Goal: Task Accomplishment & Management: Complete application form

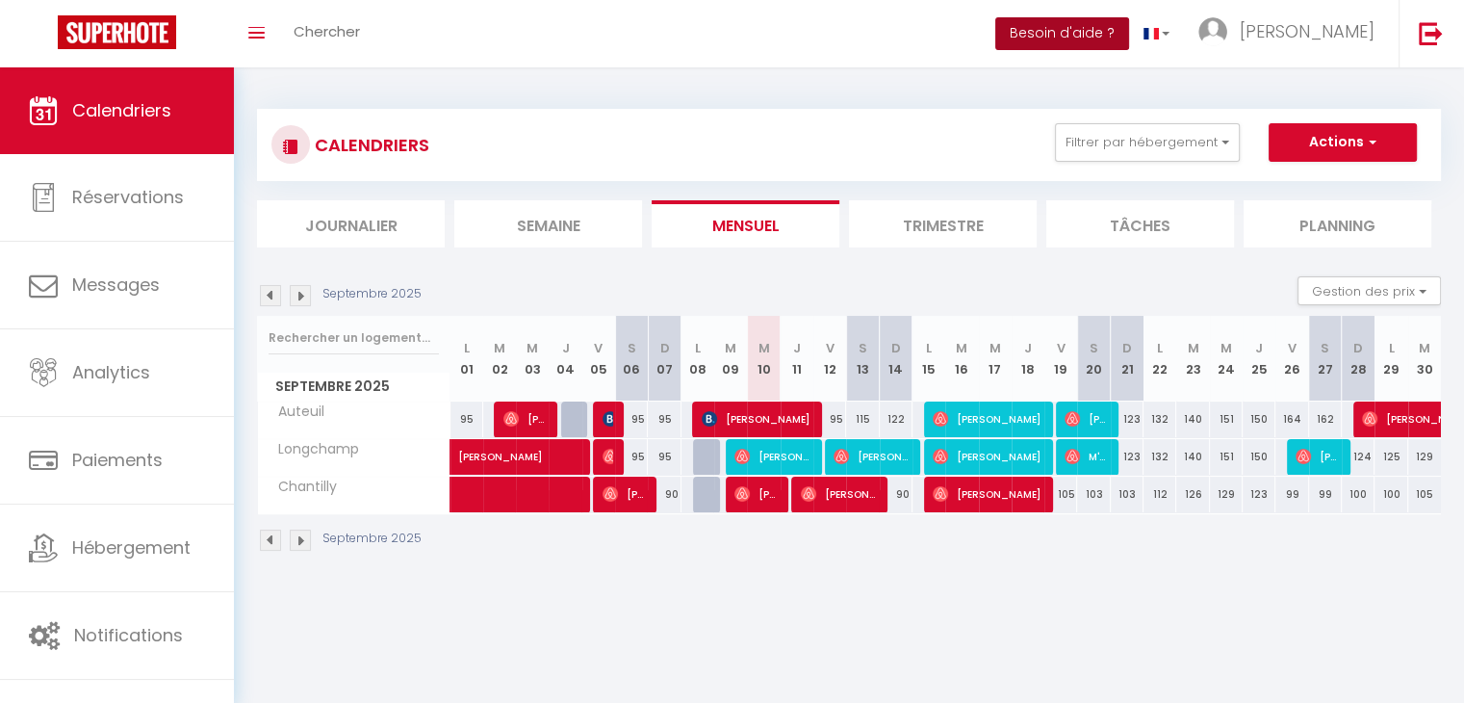
click at [1129, 36] on button "Besoin d'aide ?" at bounding box center [1062, 33] width 134 height 33
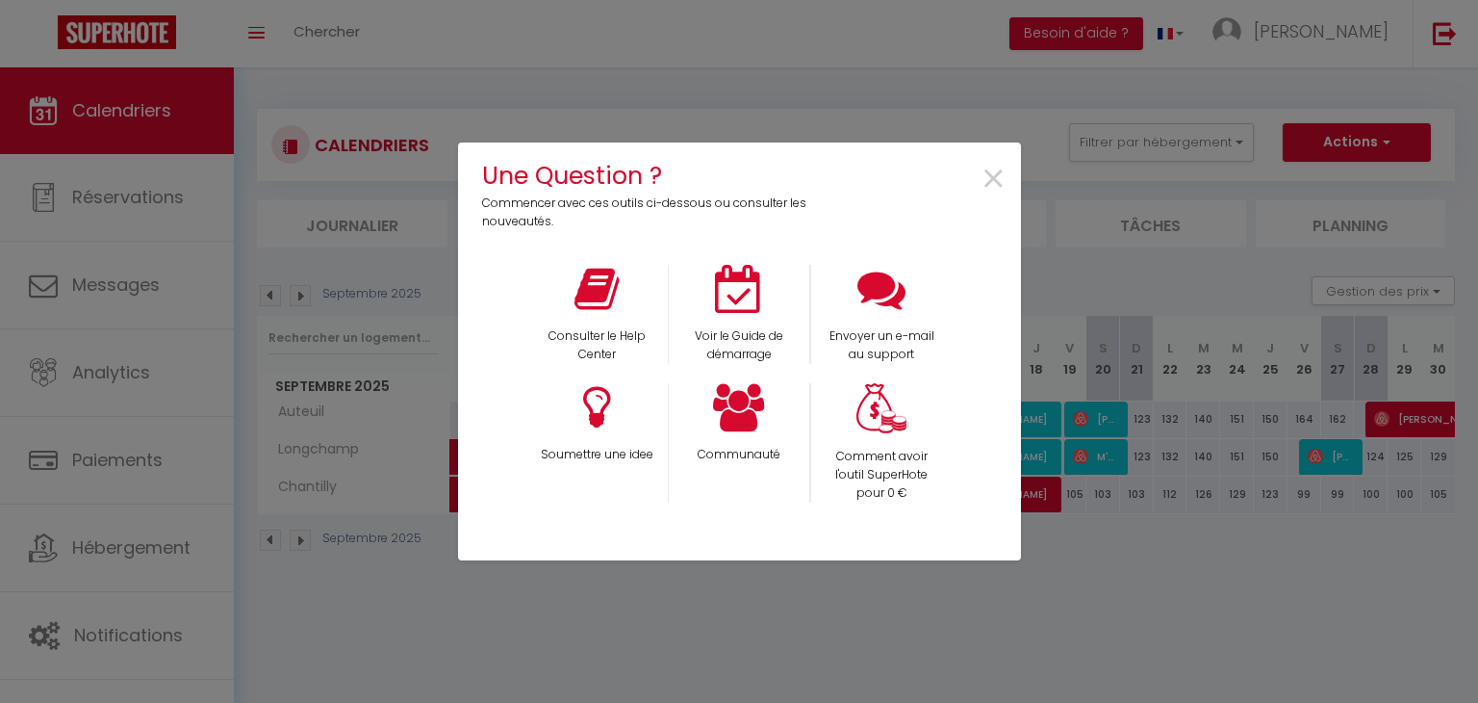
click at [853, 47] on div "Une Question ? Commencer avec ces outils ci-dessous ou consulter les nouveautés…" at bounding box center [739, 351] width 563 height 703
click at [989, 178] on span "×" at bounding box center [994, 179] width 26 height 61
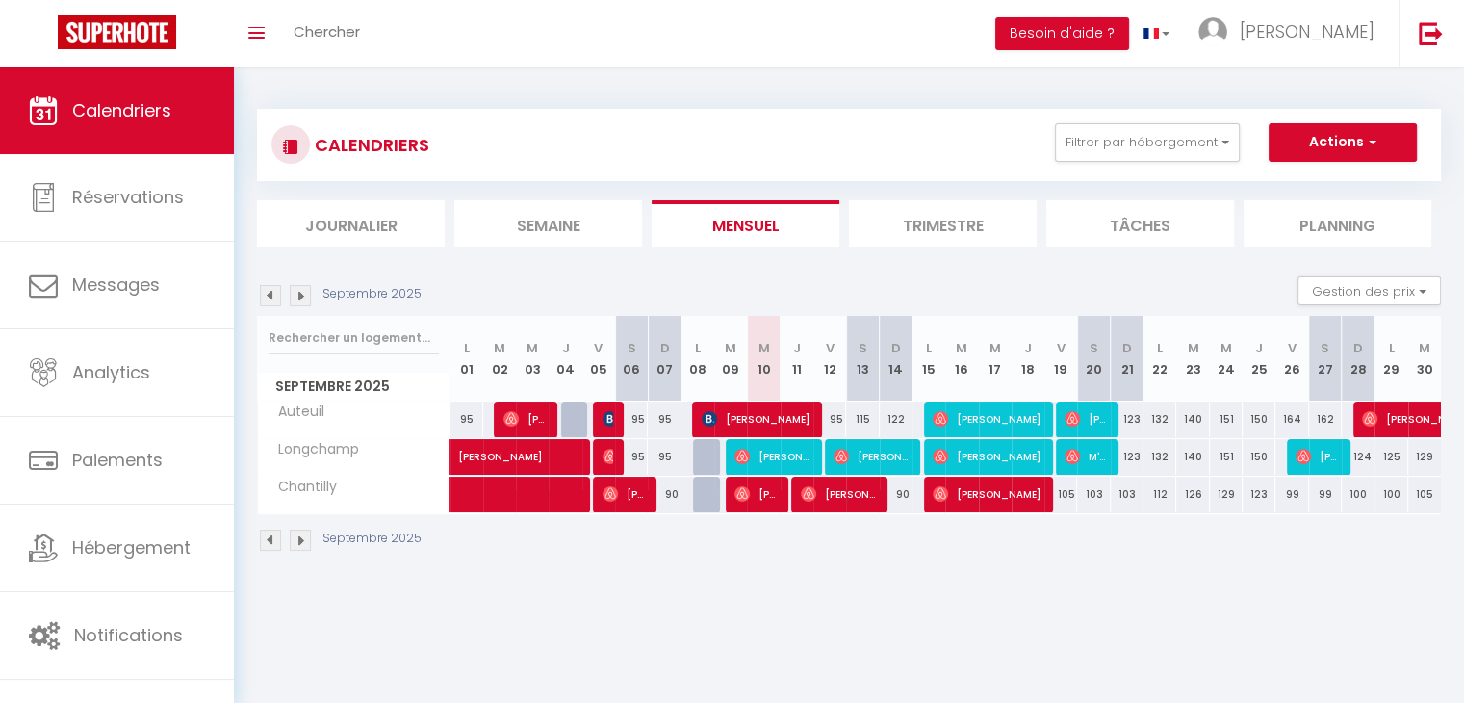
click at [1160, 647] on body "🟢 Des questions ou besoin d'assistance pour la migration AirBnB? Connectez-vous…" at bounding box center [732, 418] width 1464 height 703
click at [300, 298] on img at bounding box center [300, 295] width 21 height 21
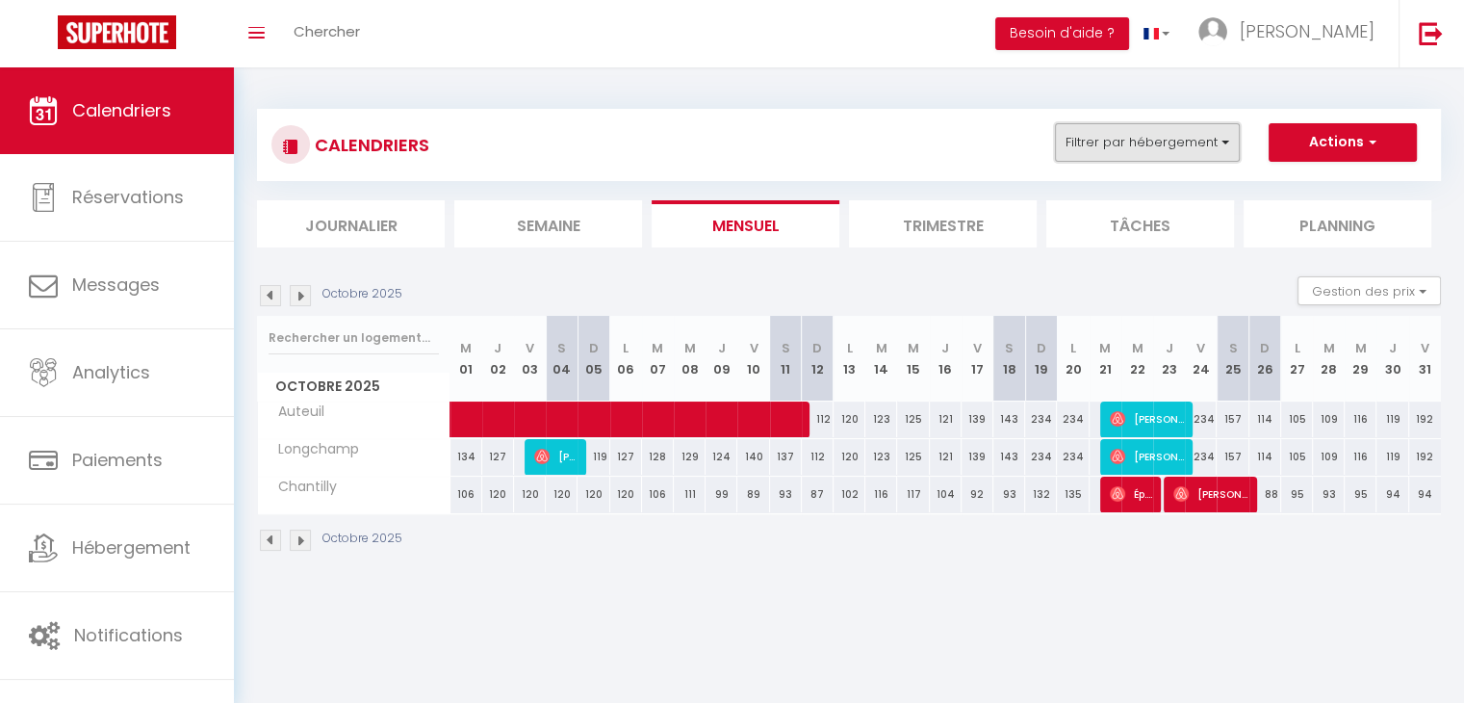
click at [1199, 144] on button "Filtrer par hébergement" at bounding box center [1147, 142] width 185 height 38
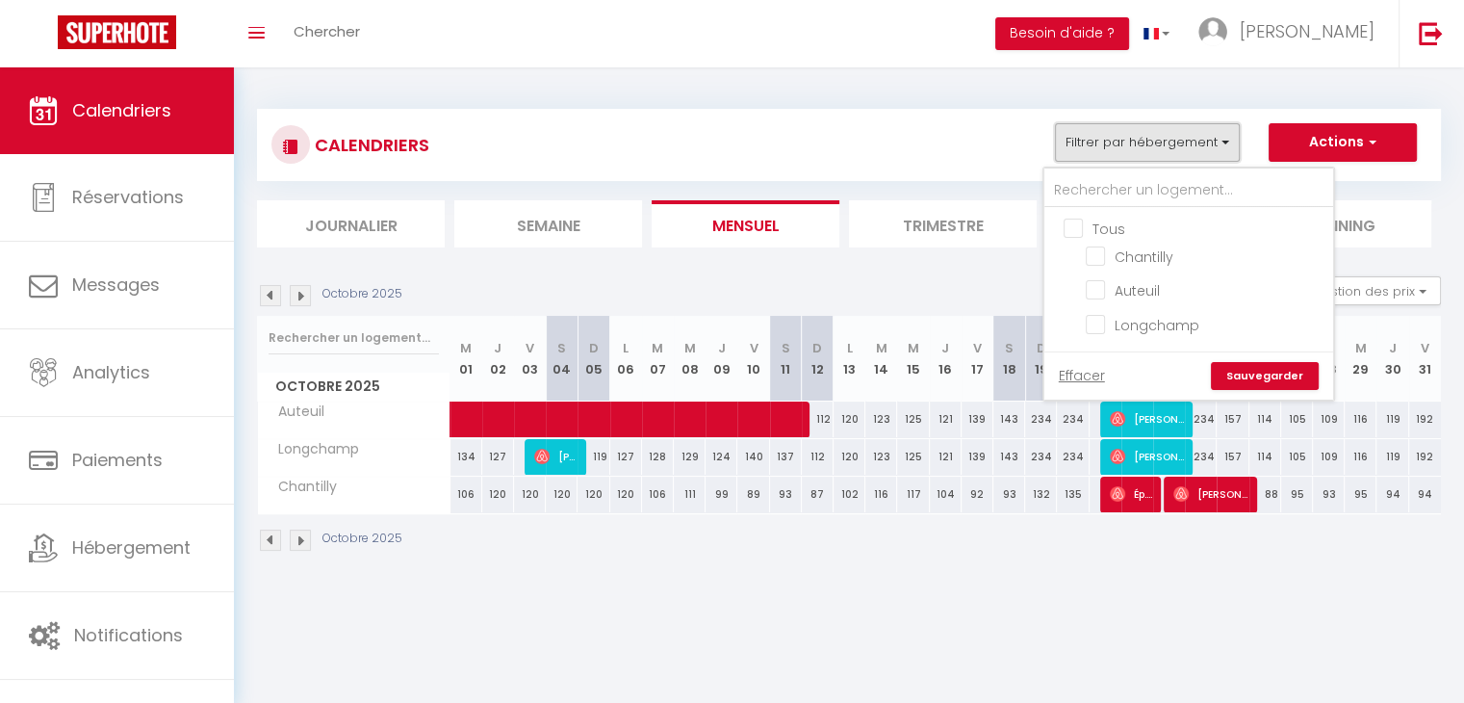
click at [1199, 144] on button "Filtrer par hébergement" at bounding box center [1147, 142] width 185 height 38
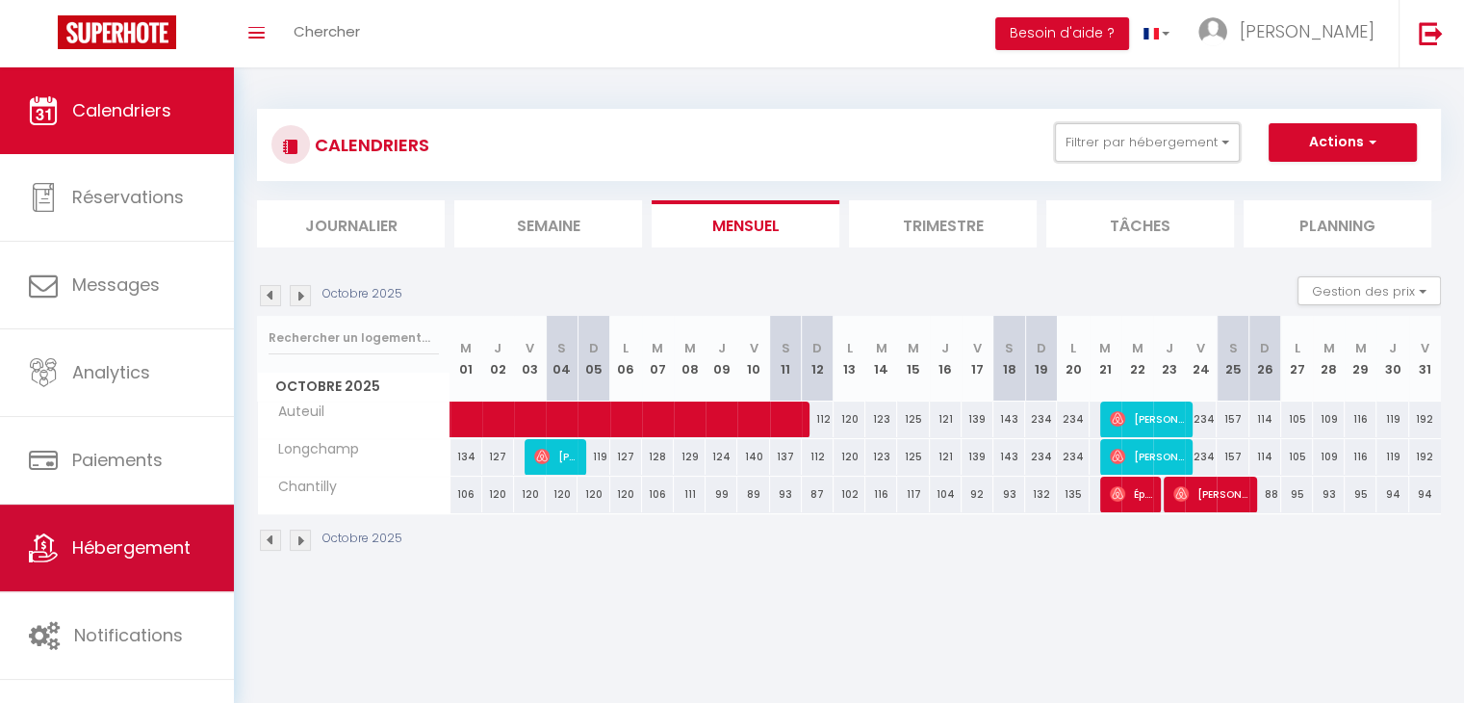
click at [139, 529] on link "Hébergement" at bounding box center [117, 547] width 234 height 87
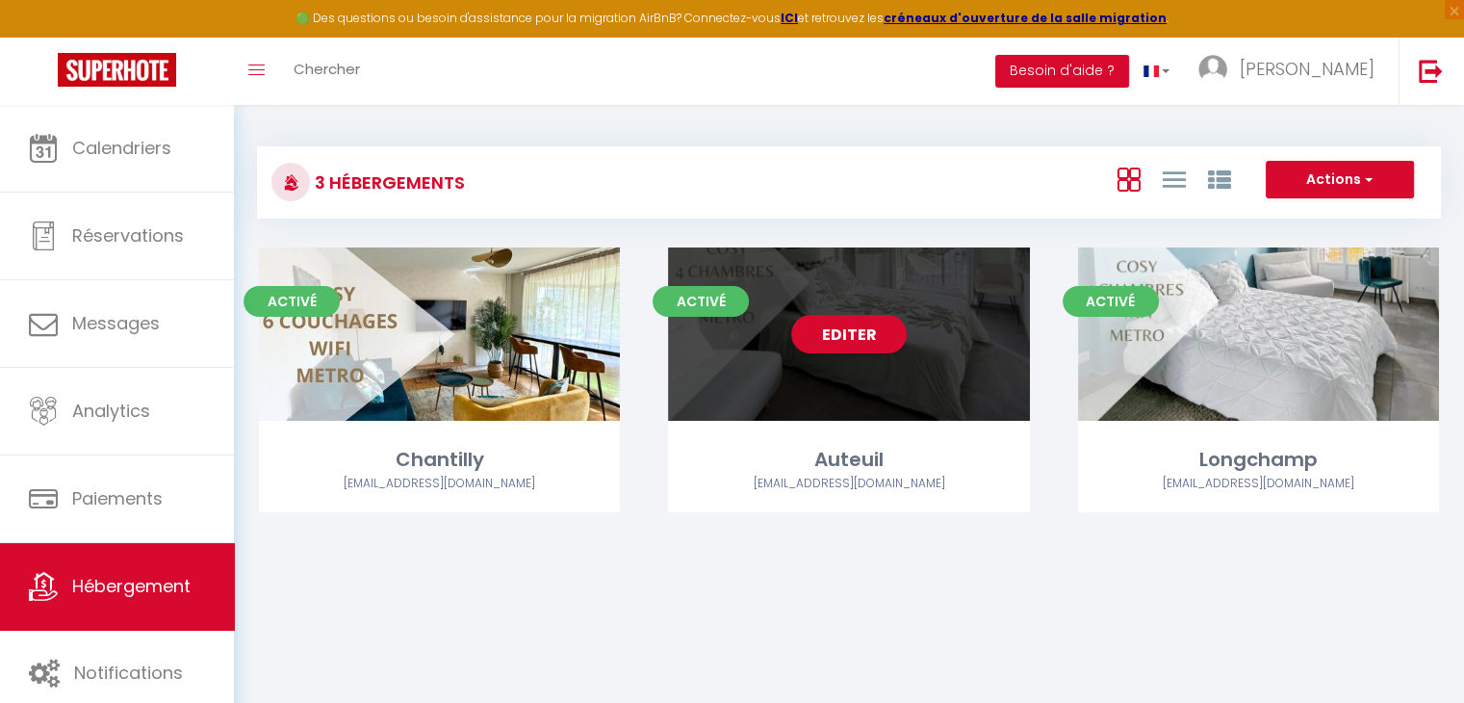
click at [920, 367] on div "Editer" at bounding box center [848, 333] width 361 height 173
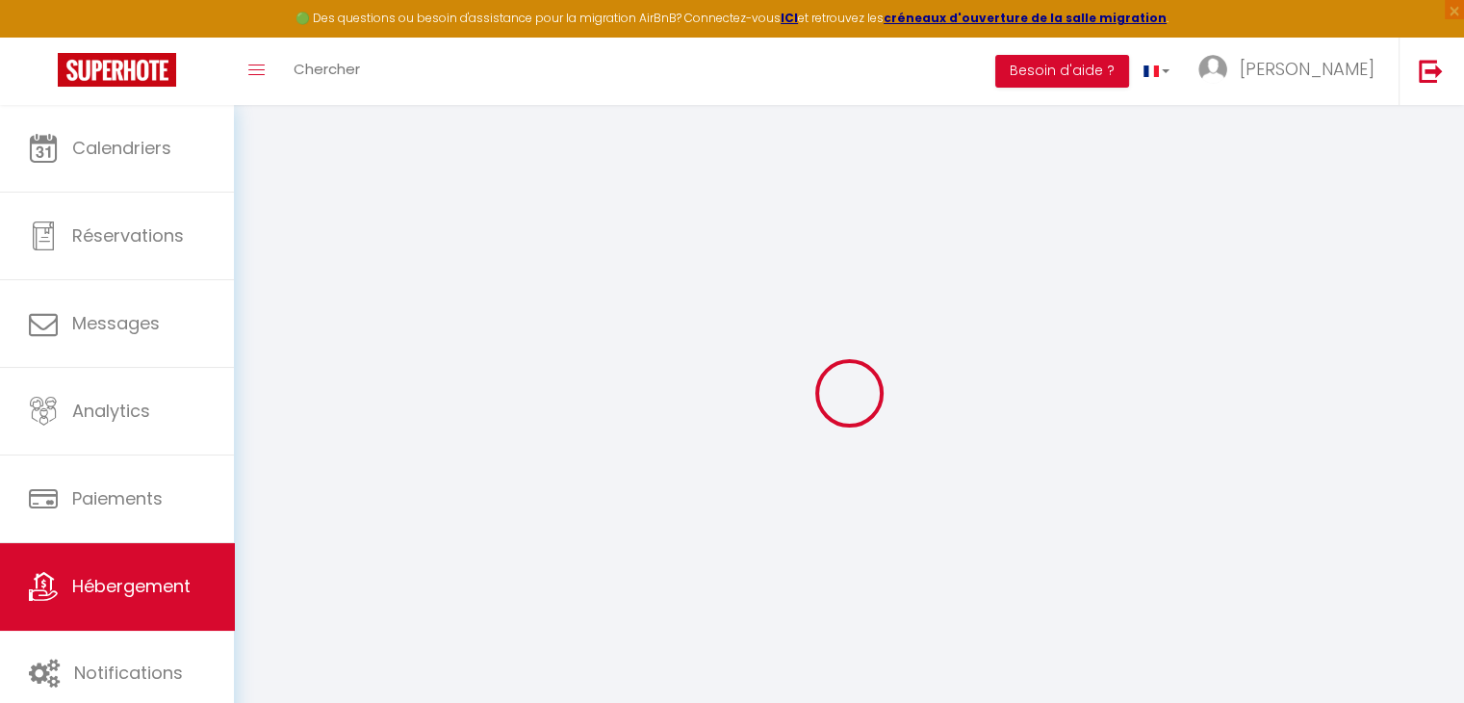
type input "Auteuil"
type input "[PERSON_NAME]"
type input "Orain"
type input "[STREET_ADDRESS][PERSON_NAME]"
type input "35000"
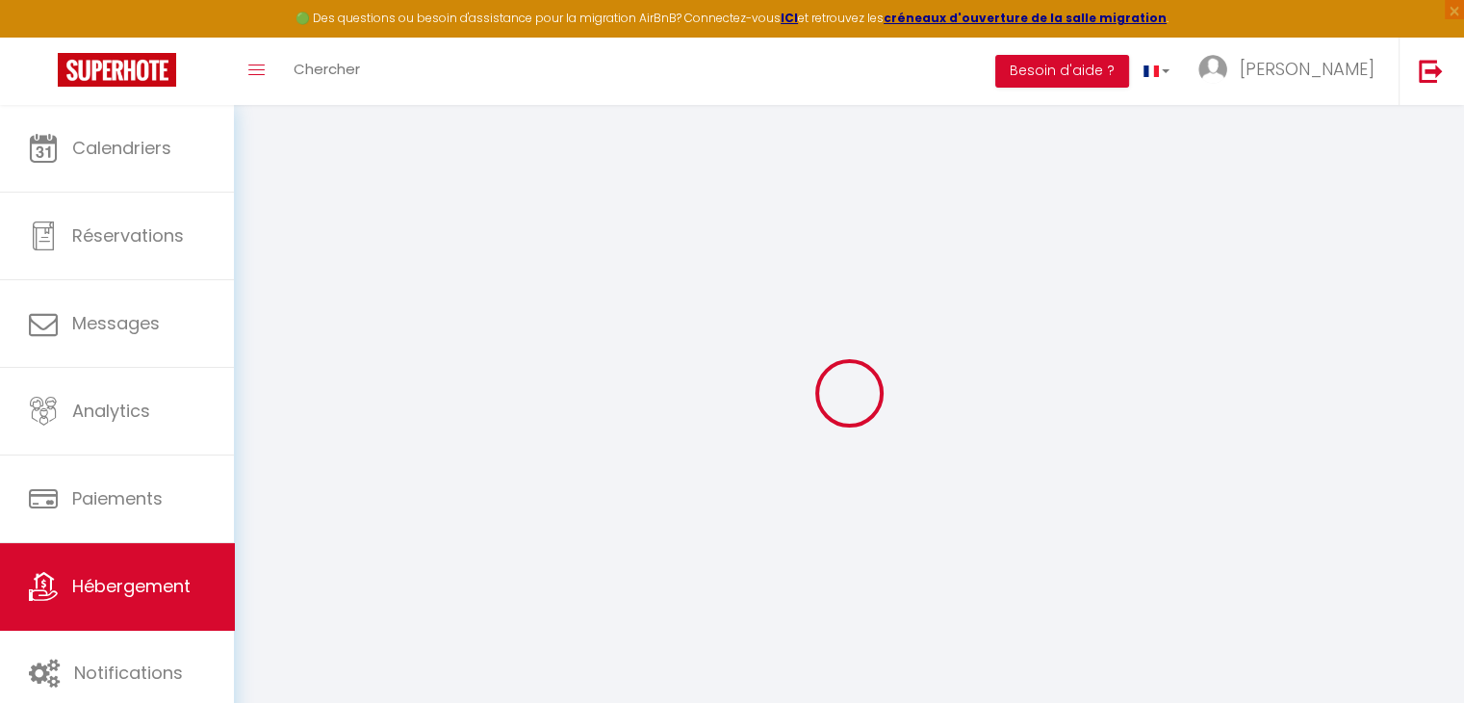
type input "[GEOGRAPHIC_DATA]"
select select "12"
select select "4"
select select "2"
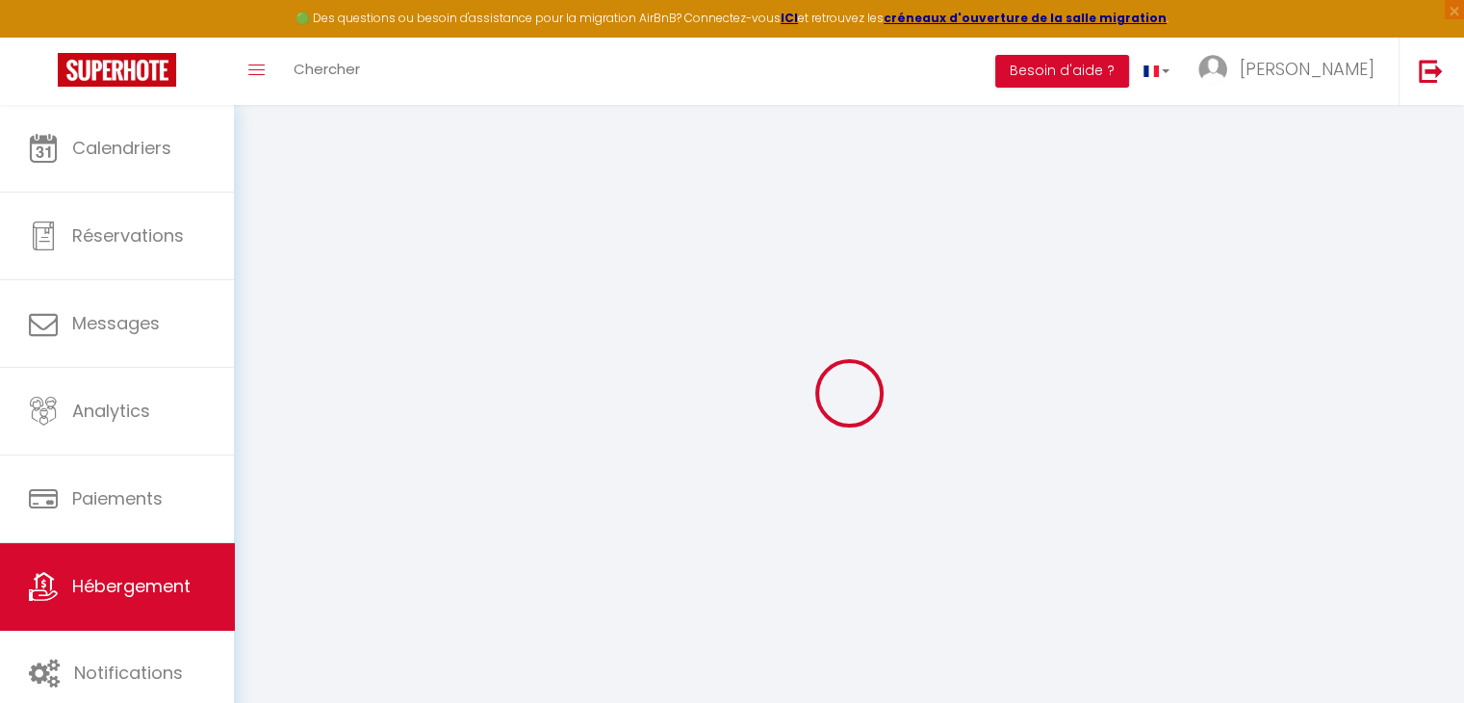
type input "120"
type input "10"
type input "120"
type input "4"
type input "3.52"
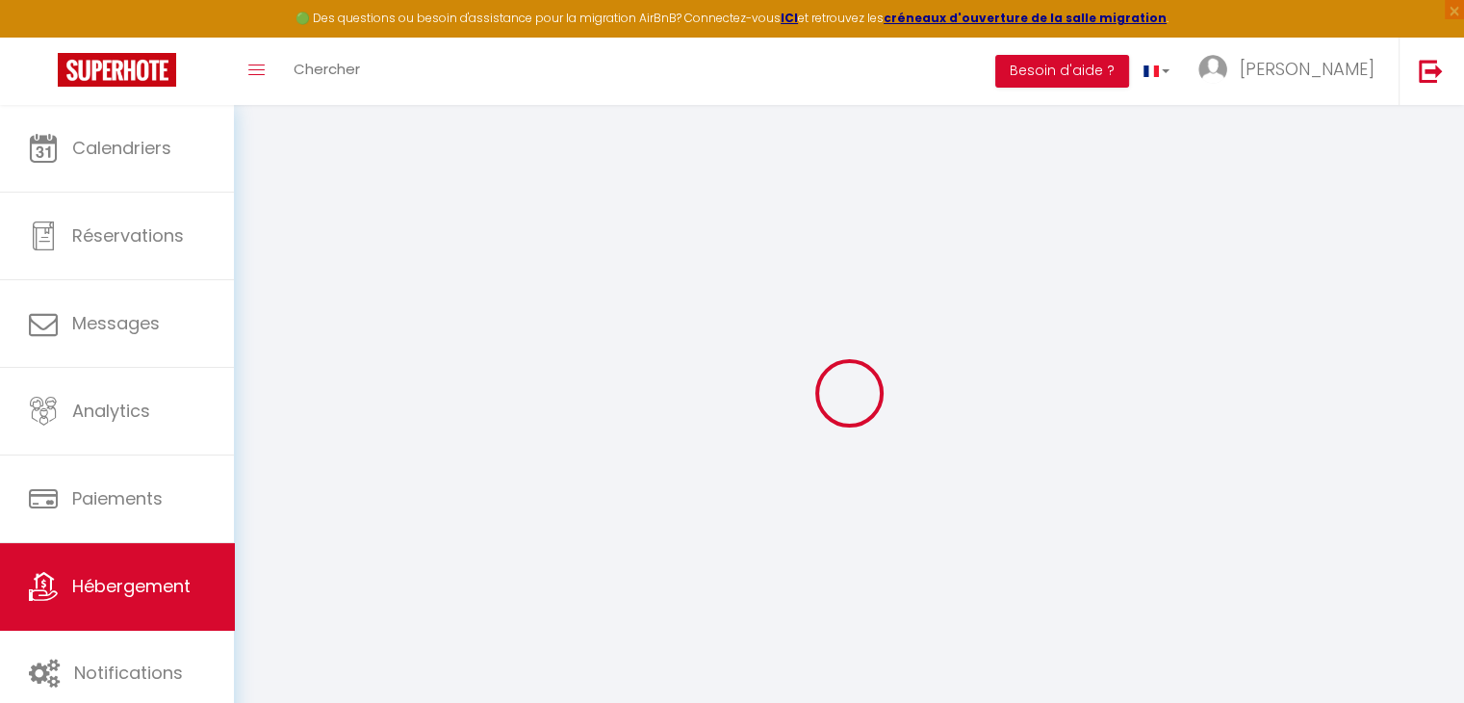
type input "350"
select select
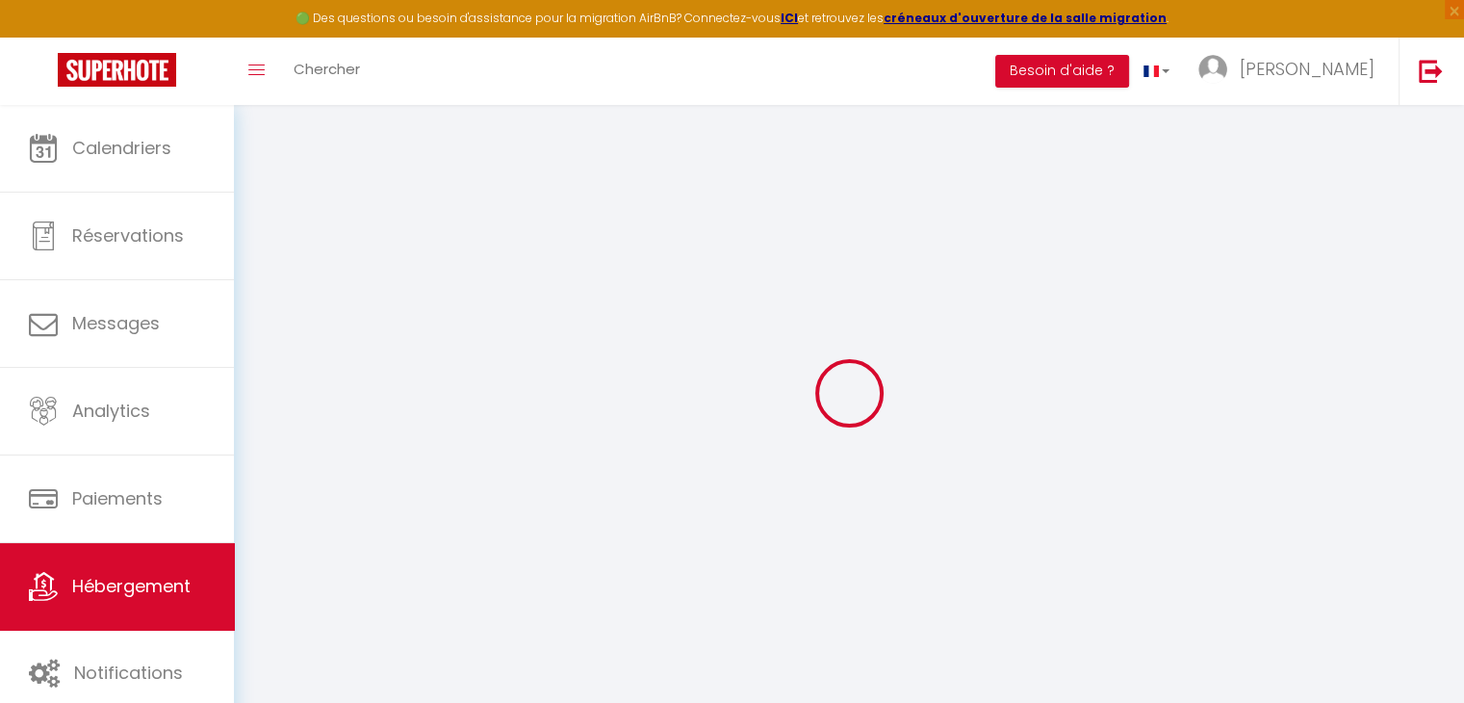
select select
type input "[STREET_ADDRESS][PERSON_NAME]"
type input "35000"
type input "[GEOGRAPHIC_DATA]"
type input "[EMAIL_ADDRESS][DOMAIN_NAME]"
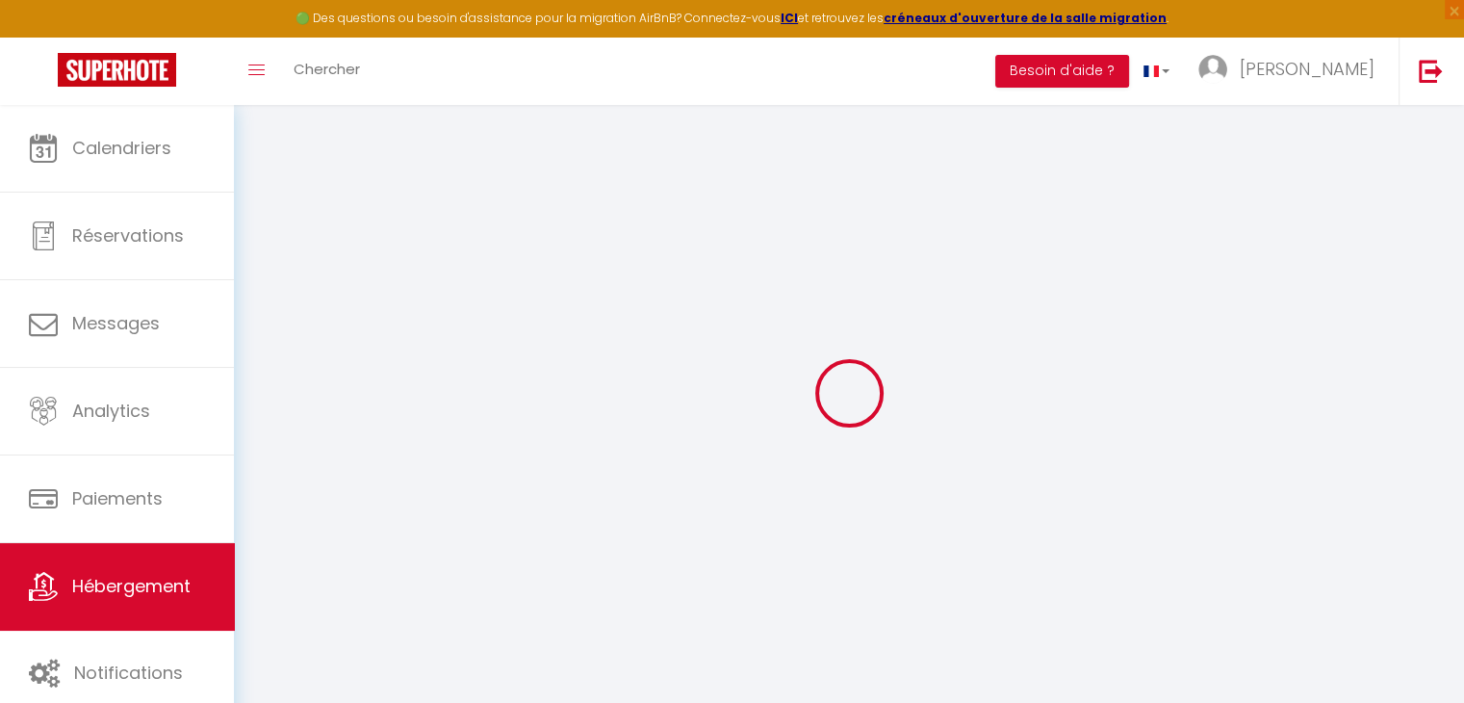
select select "4230"
checkbox input "false"
checkbox input "true"
checkbox input "false"
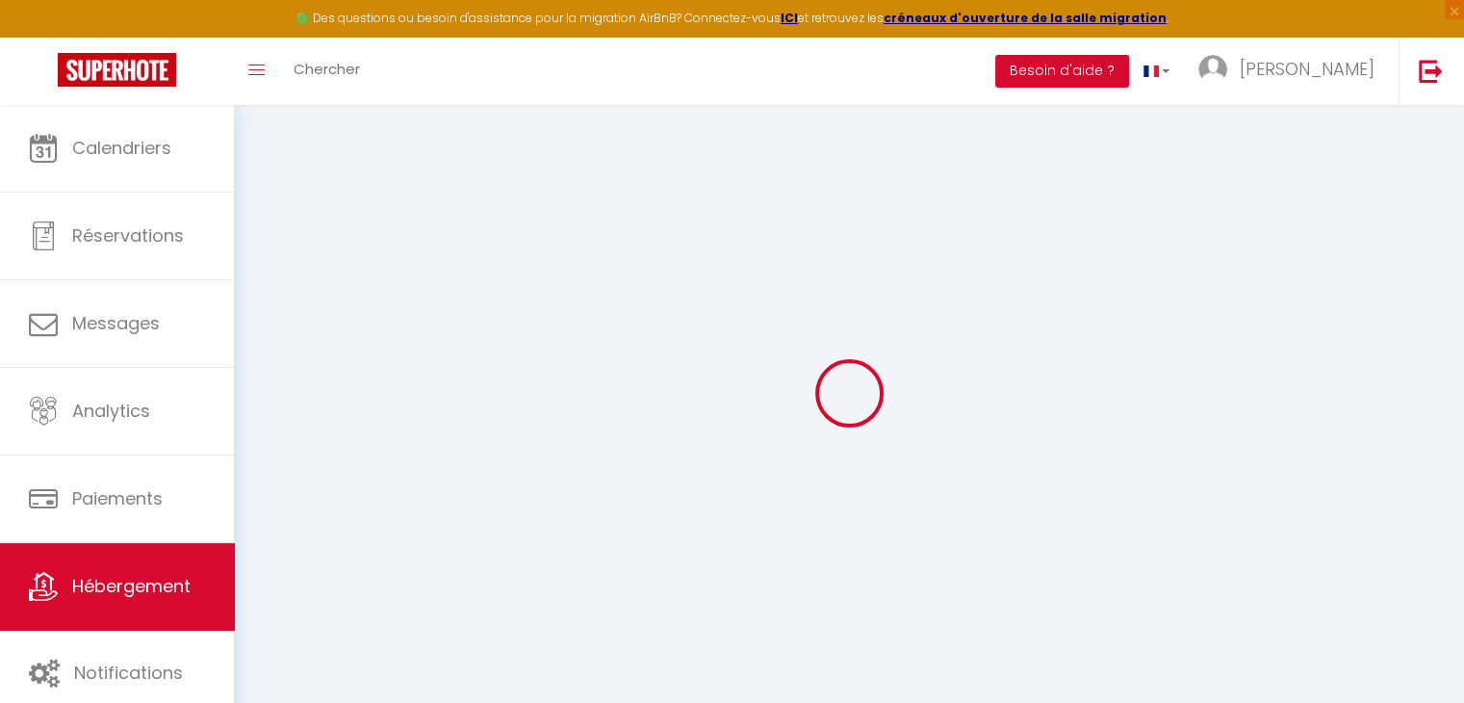
radio input "true"
type input "0"
type input "120"
type input "0"
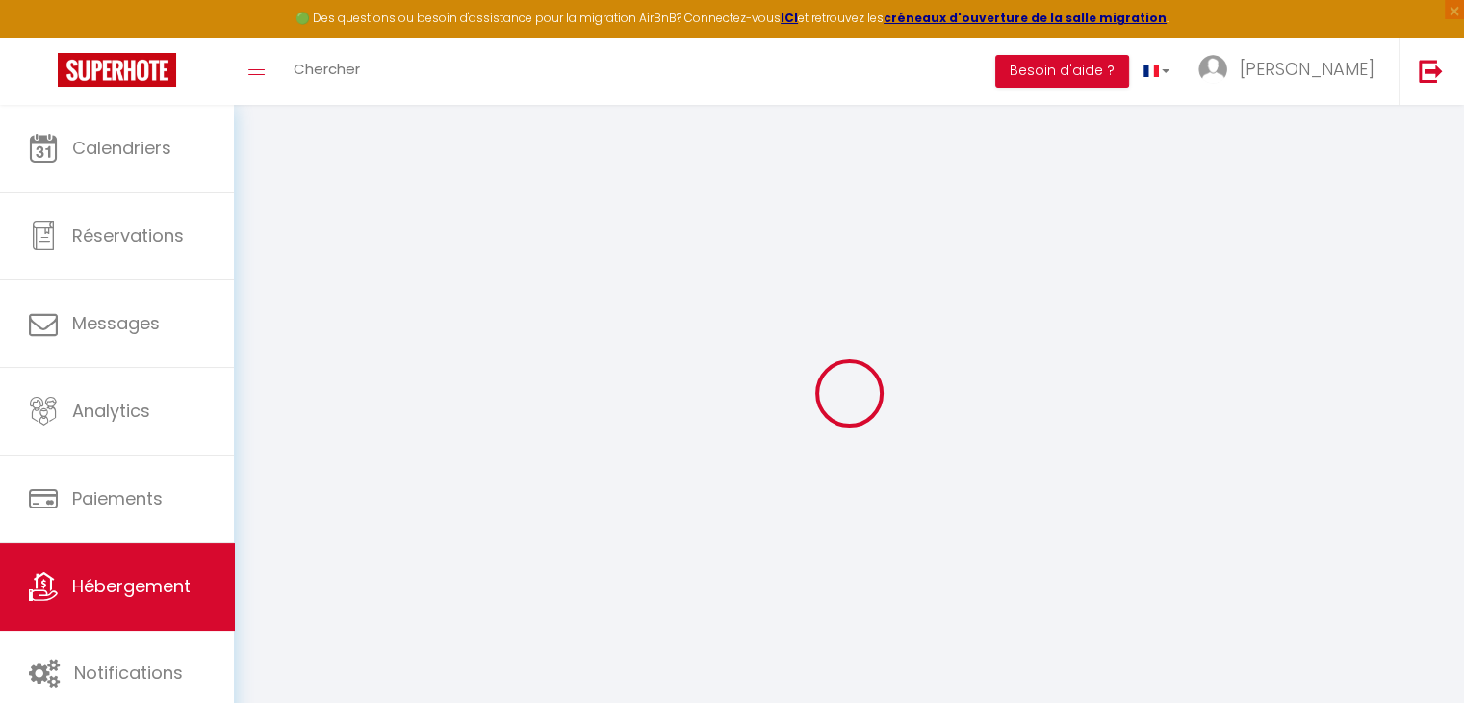
type input "0"
select select
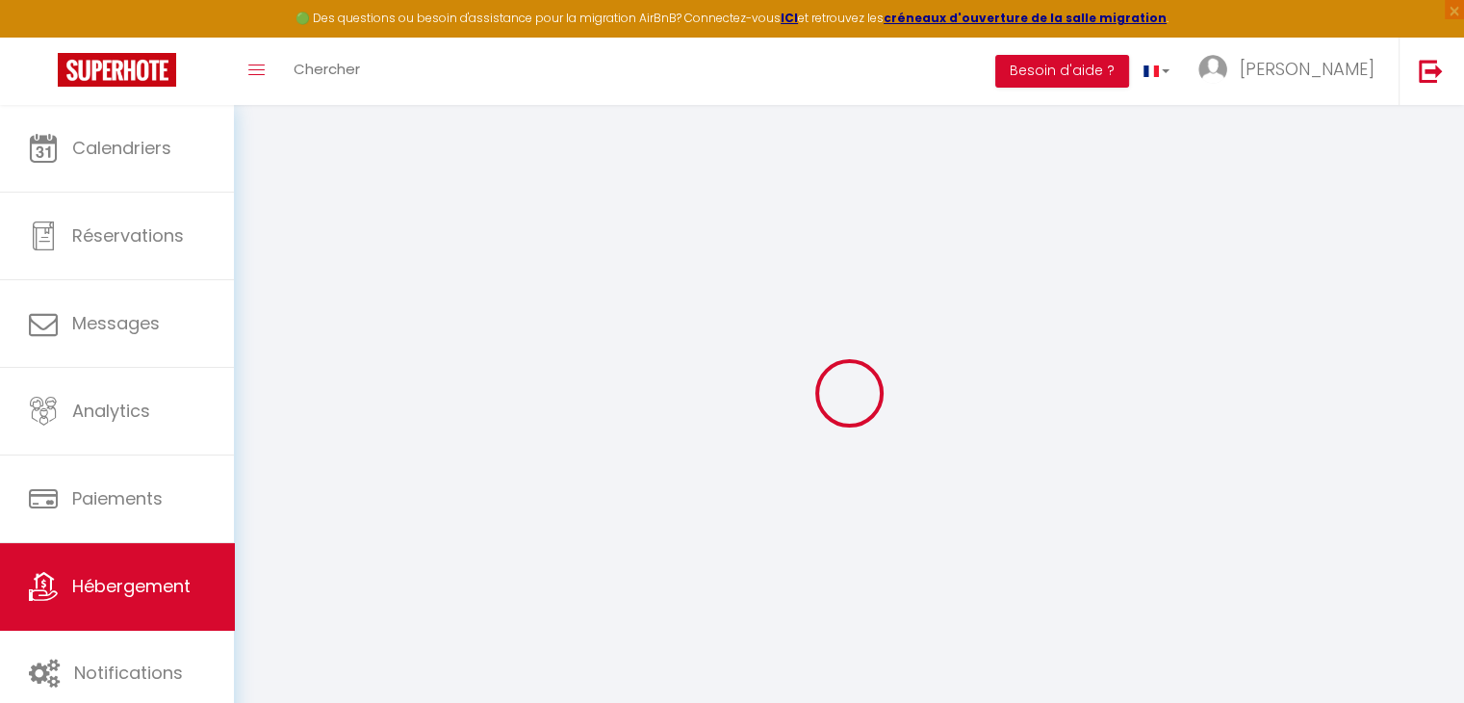
select select
checkbox input "false"
checkbox input "true"
checkbox input "false"
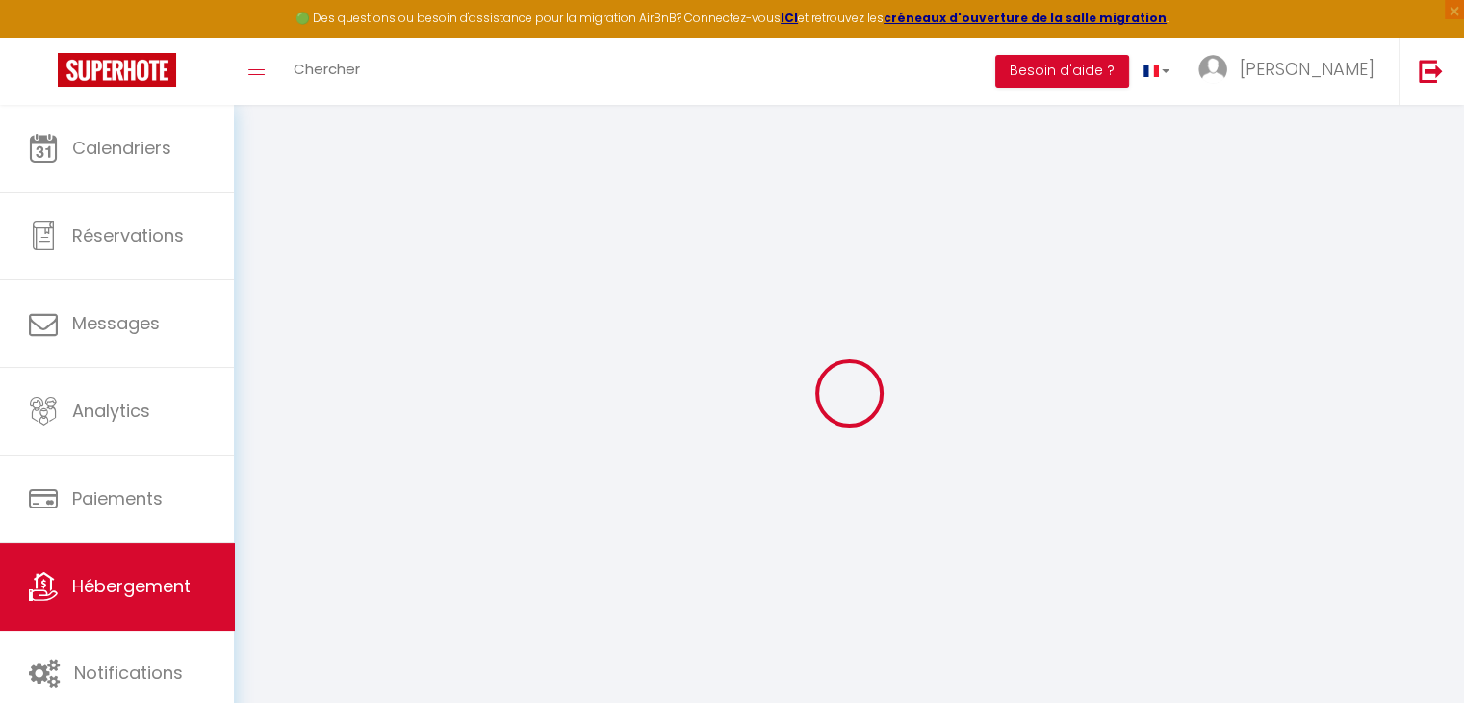
select select
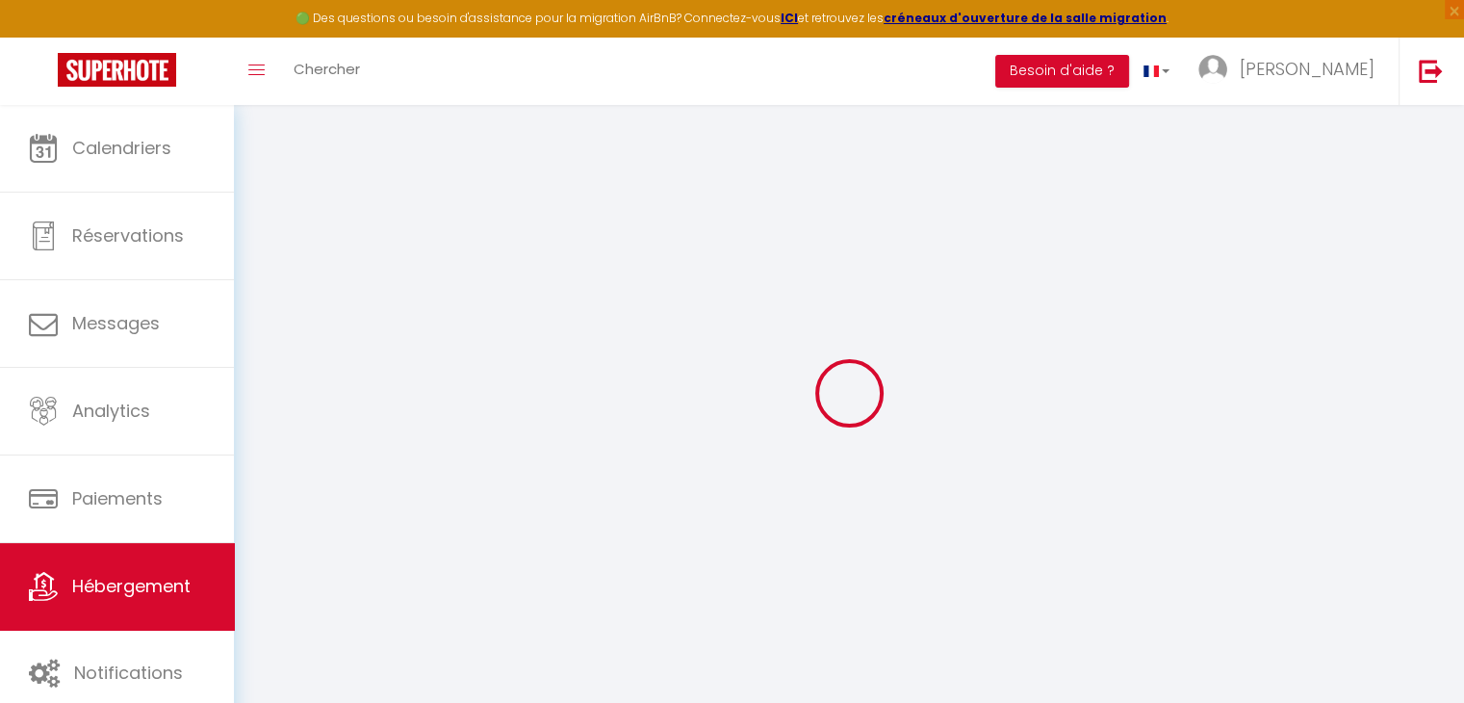
checkbox input "false"
checkbox input "true"
checkbox input "false"
select select
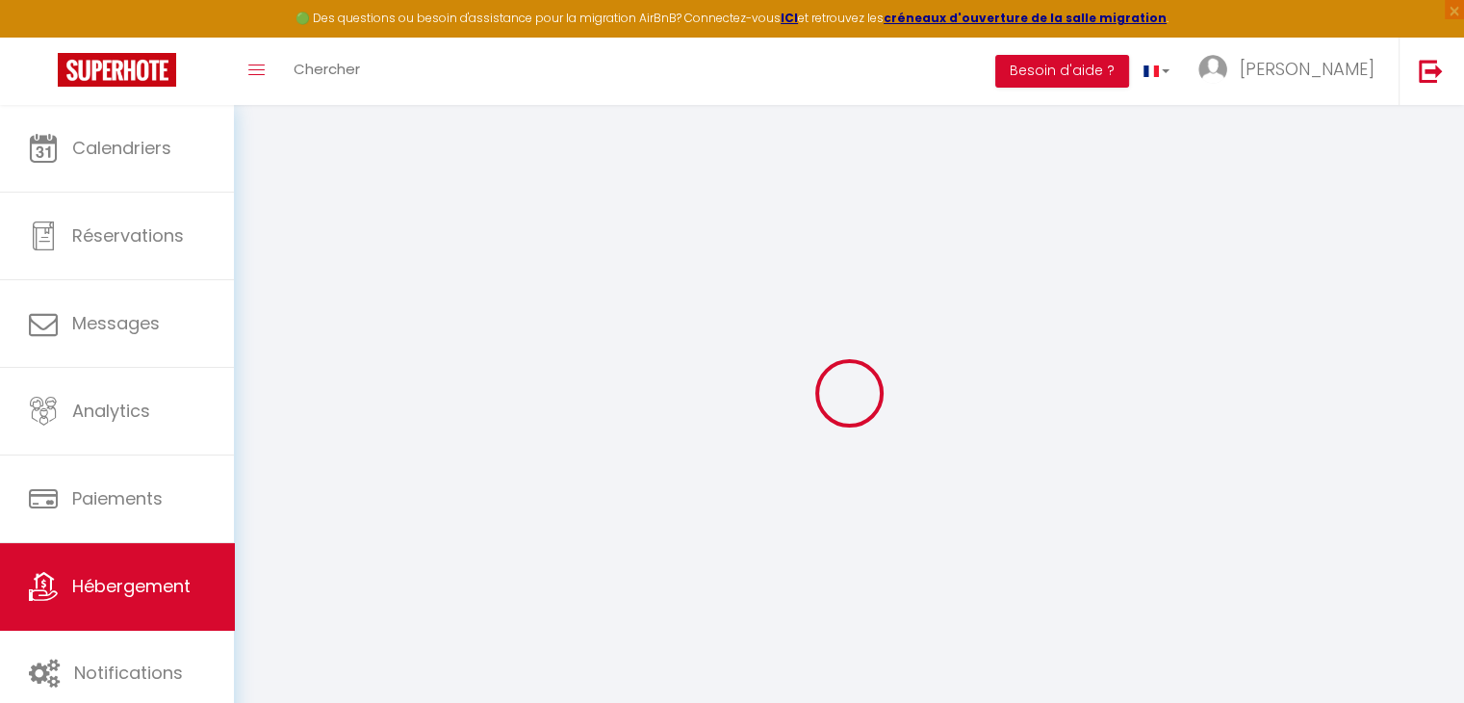
select select
checkbox input "false"
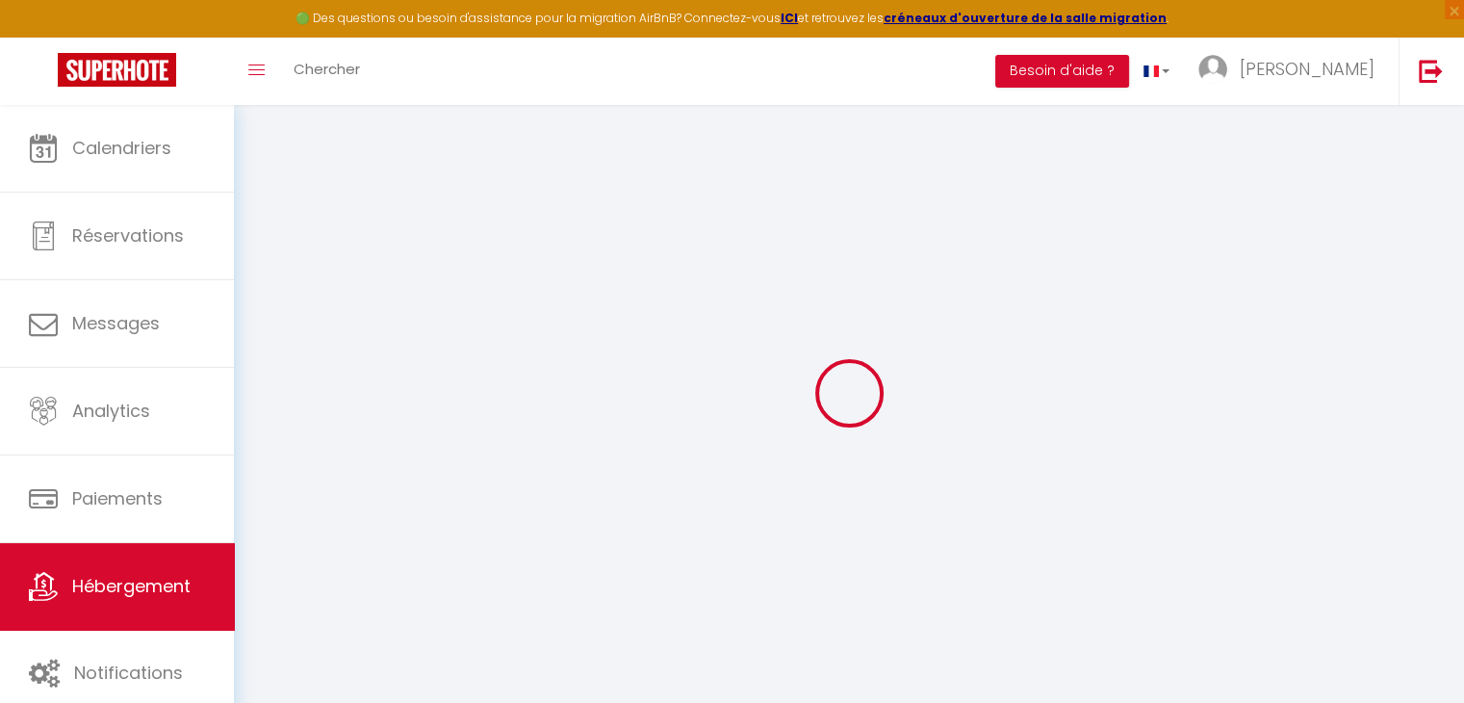
checkbox input "true"
checkbox input "false"
checkbox input "true"
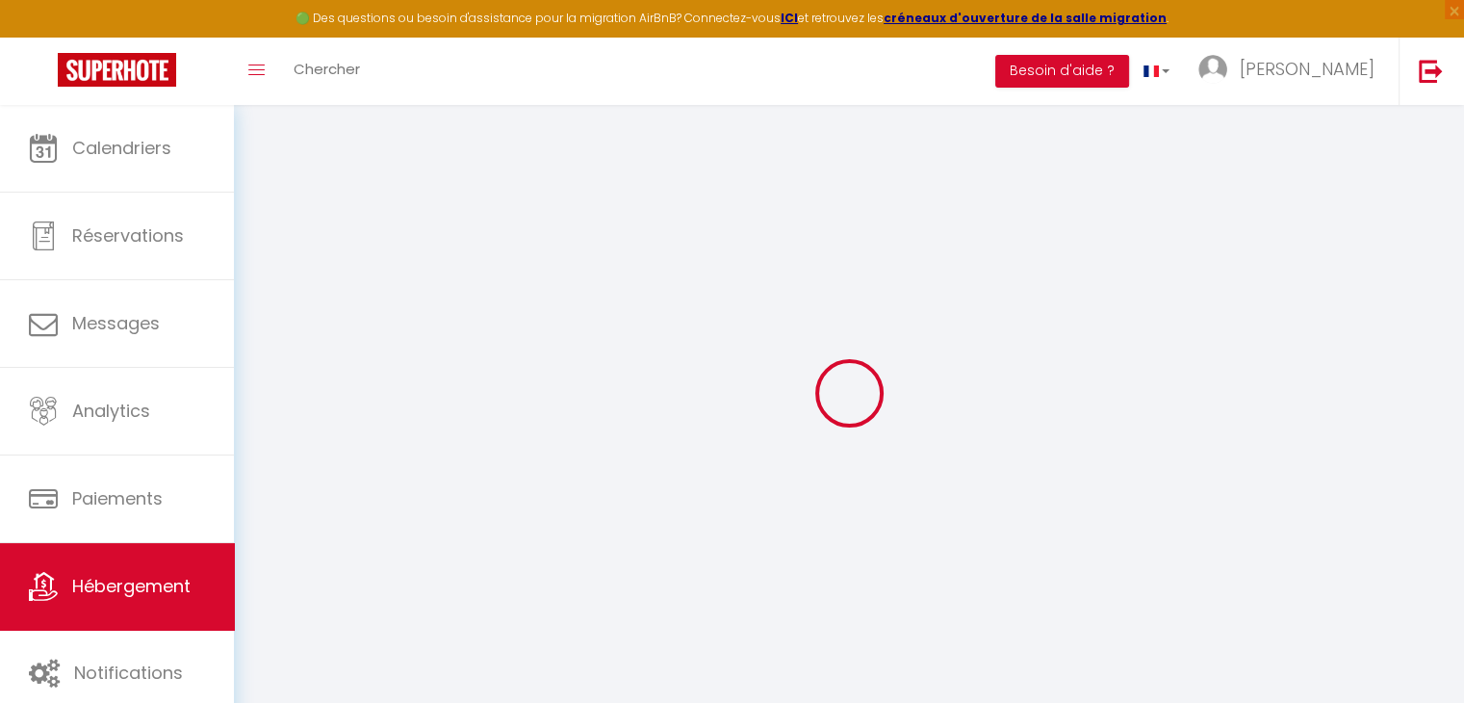
checkbox input "true"
checkbox input "false"
select select "15:00"
select select "03:00"
select select "11:00"
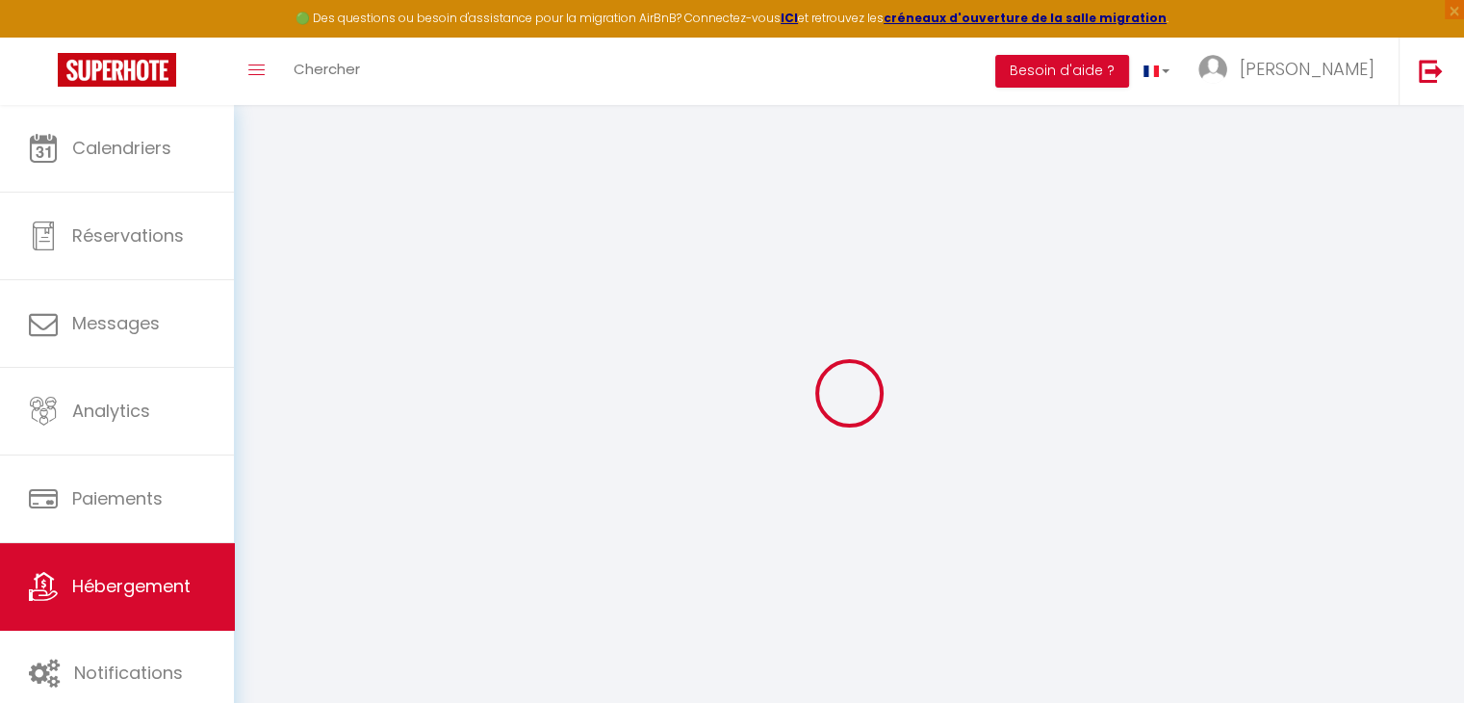
select select "30"
select select "120"
checkbox input "false"
checkbox input "true"
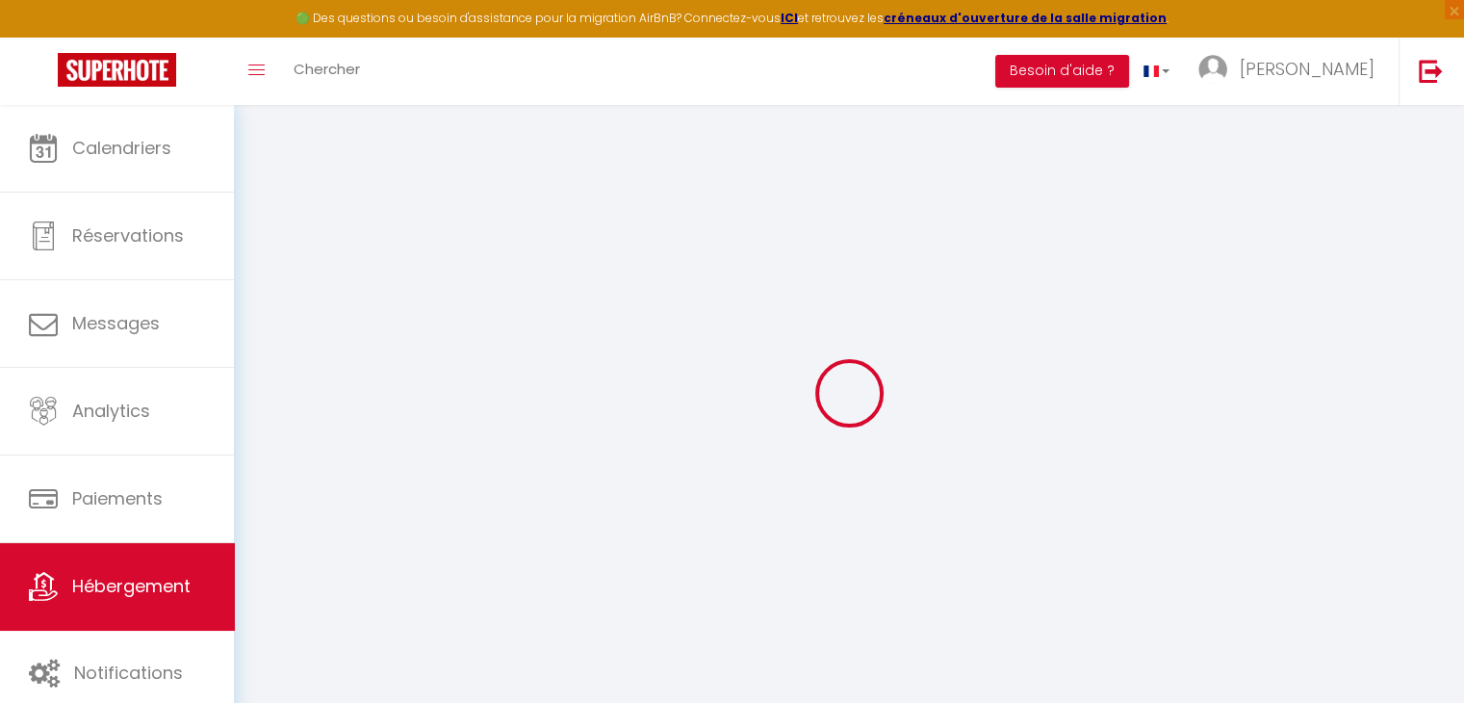
checkbox input "false"
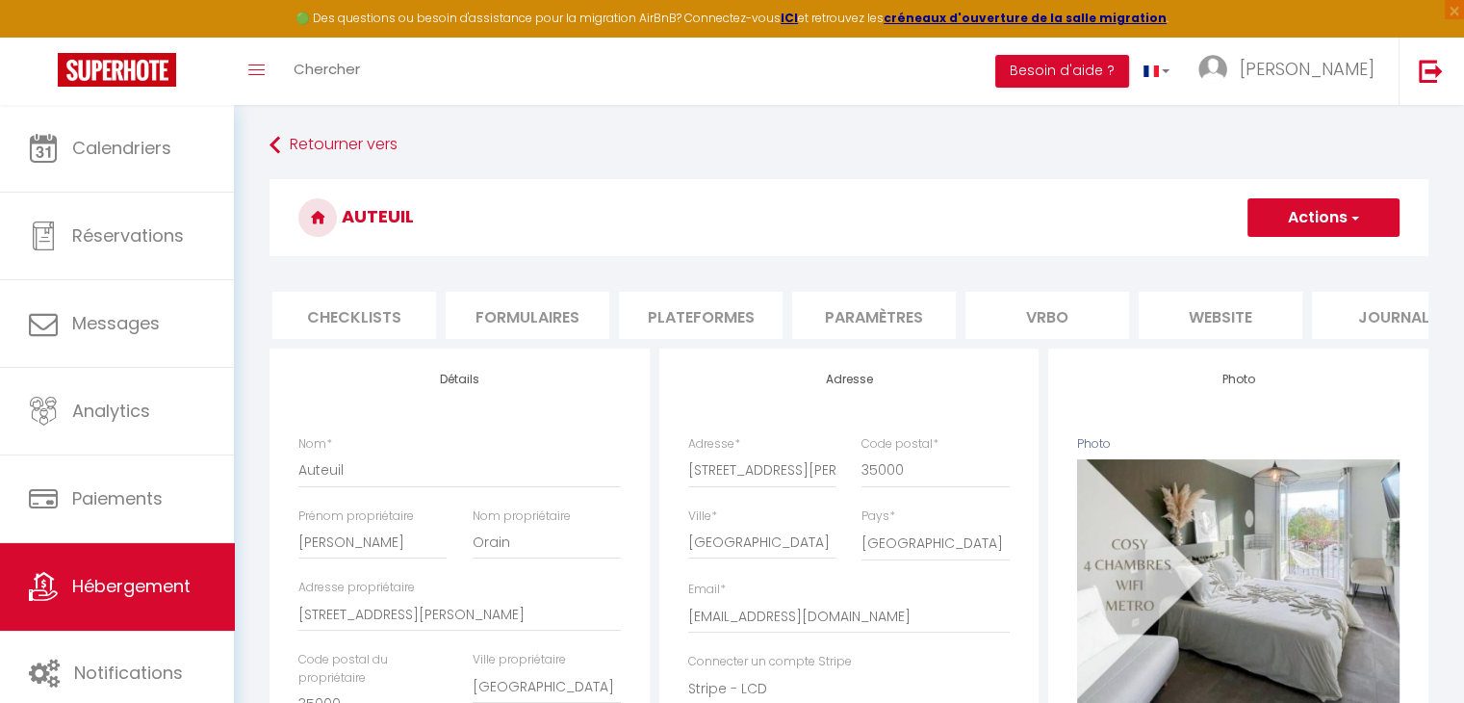
scroll to position [0, 747]
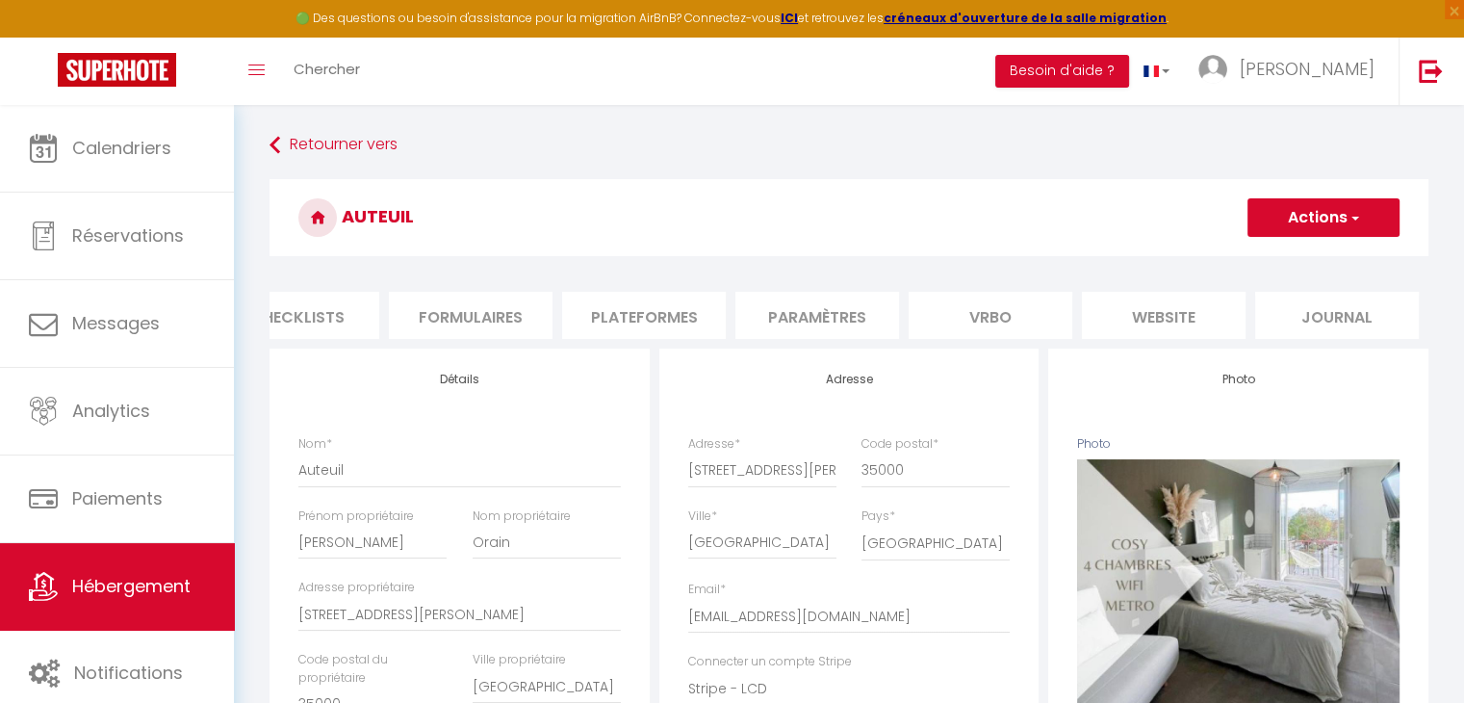
click at [1190, 309] on li "website" at bounding box center [1164, 315] width 164 height 47
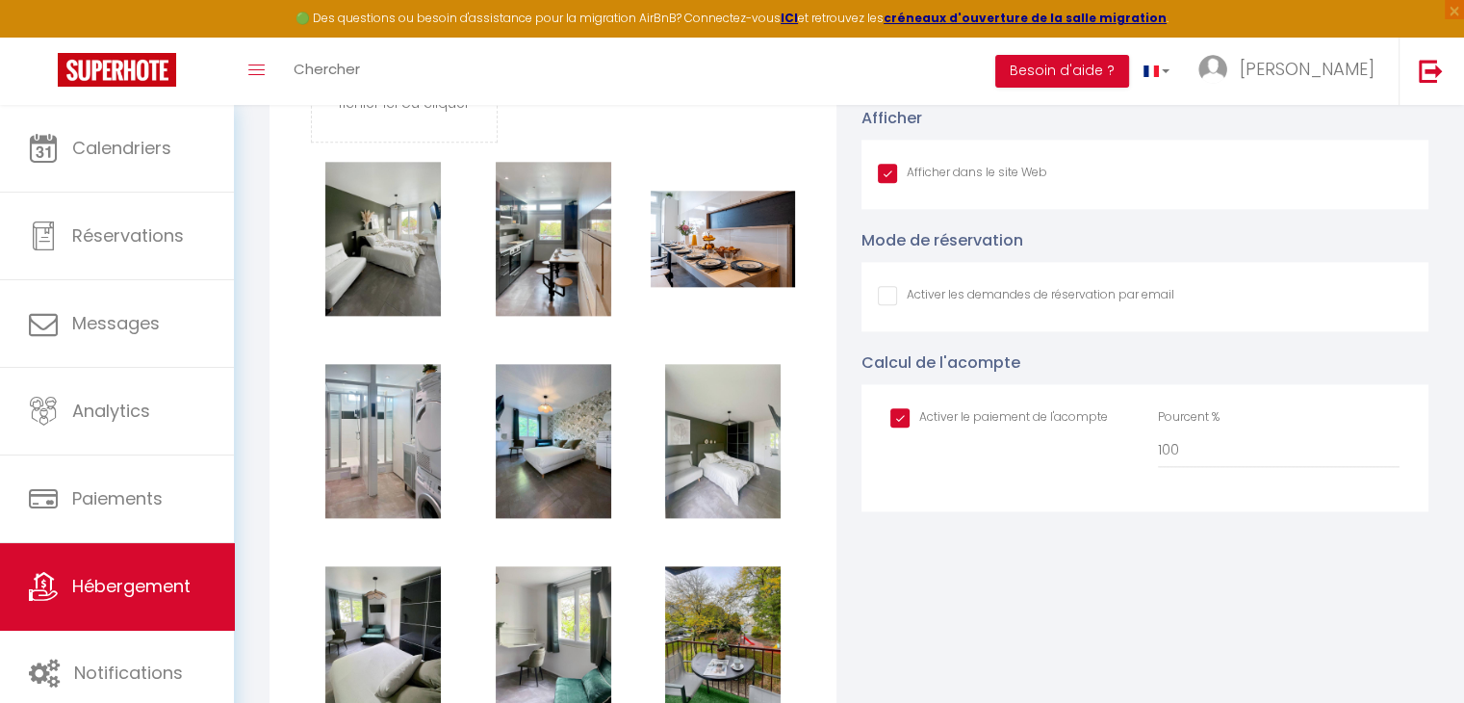
scroll to position [2695, 0]
